Goal: Check status: Check status

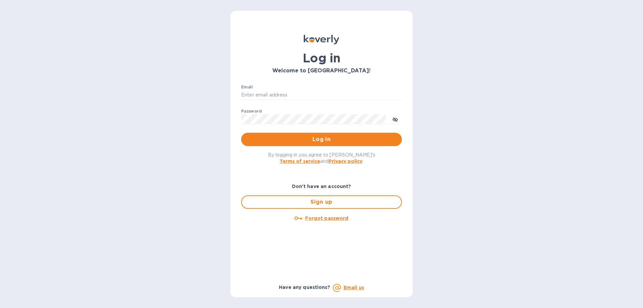
type input "[EMAIL_ADDRESS][DOMAIN_NAME]"
click at [339, 147] on div "By logging in you agree to [PERSON_NAME]'s Terms of service and Privacy policy ." at bounding box center [321, 157] width 171 height 23
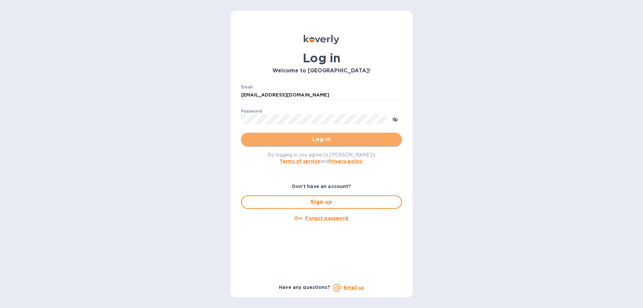
click at [338, 141] on span "Log in" at bounding box center [321, 139] width 150 height 8
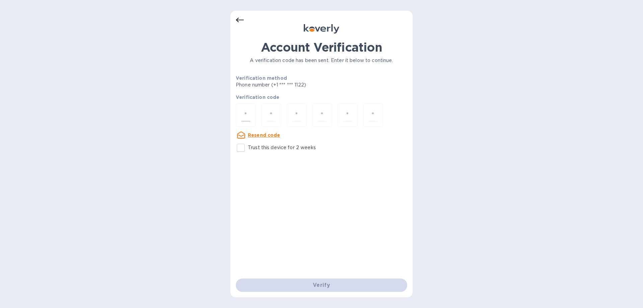
click at [253, 114] on div at bounding box center [246, 115] width 20 height 24
type input "3"
type input "1"
type input "3"
type input "1"
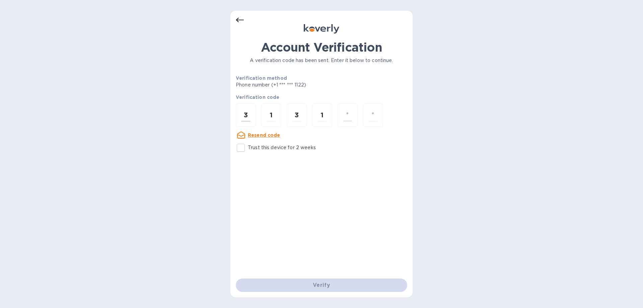
type input "6"
type input "2"
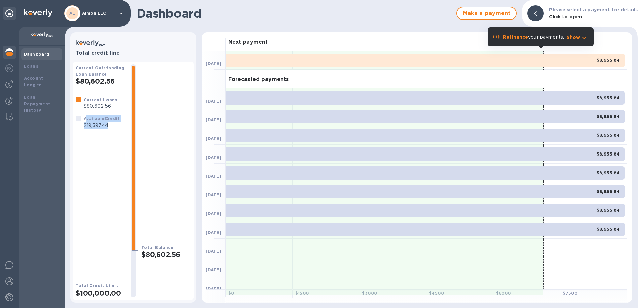
drag, startPoint x: 109, startPoint y: 124, endPoint x: 87, endPoint y: 118, distance: 23.2
click at [87, 118] on div "Available Credit $19,397.44" at bounding box center [102, 122] width 36 height 14
click at [87, 118] on b "Available Credit" at bounding box center [102, 118] width 36 height 5
drag, startPoint x: 85, startPoint y: 118, endPoint x: 112, endPoint y: 125, distance: 27.7
click at [112, 125] on div "Available Credit $19,397.44" at bounding box center [102, 122] width 36 height 14
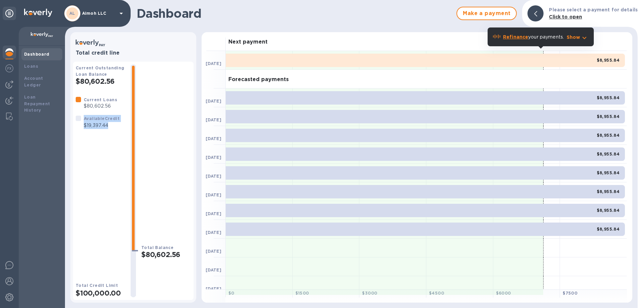
click at [112, 125] on p "$19,397.44" at bounding box center [102, 125] width 36 height 7
